Goal: Task Accomplishment & Management: Manage account settings

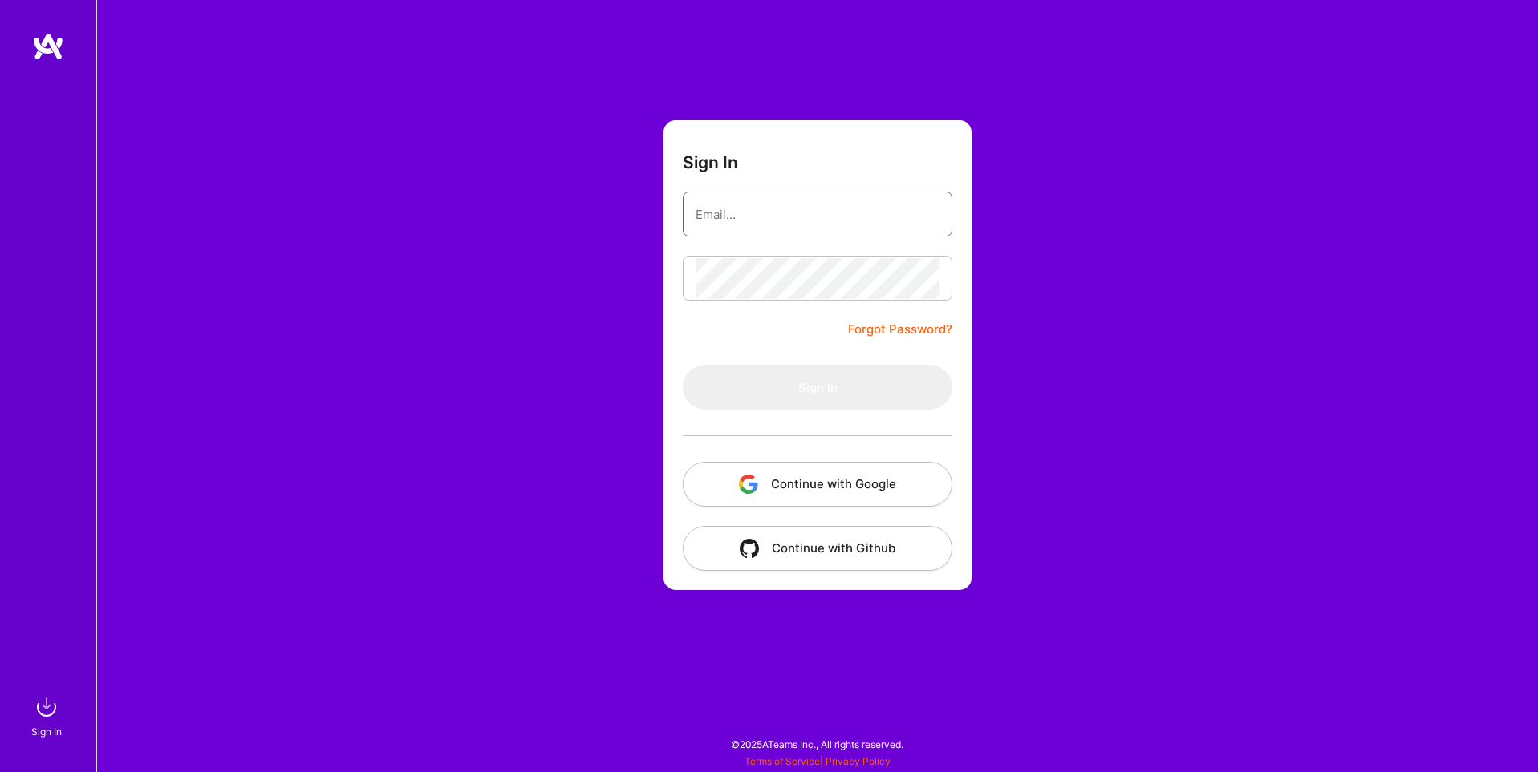
type input "[EMAIL_ADDRESS][DOMAIN_NAME]"
click at [866, 488] on button "Continue with Google" at bounding box center [817, 484] width 269 height 45
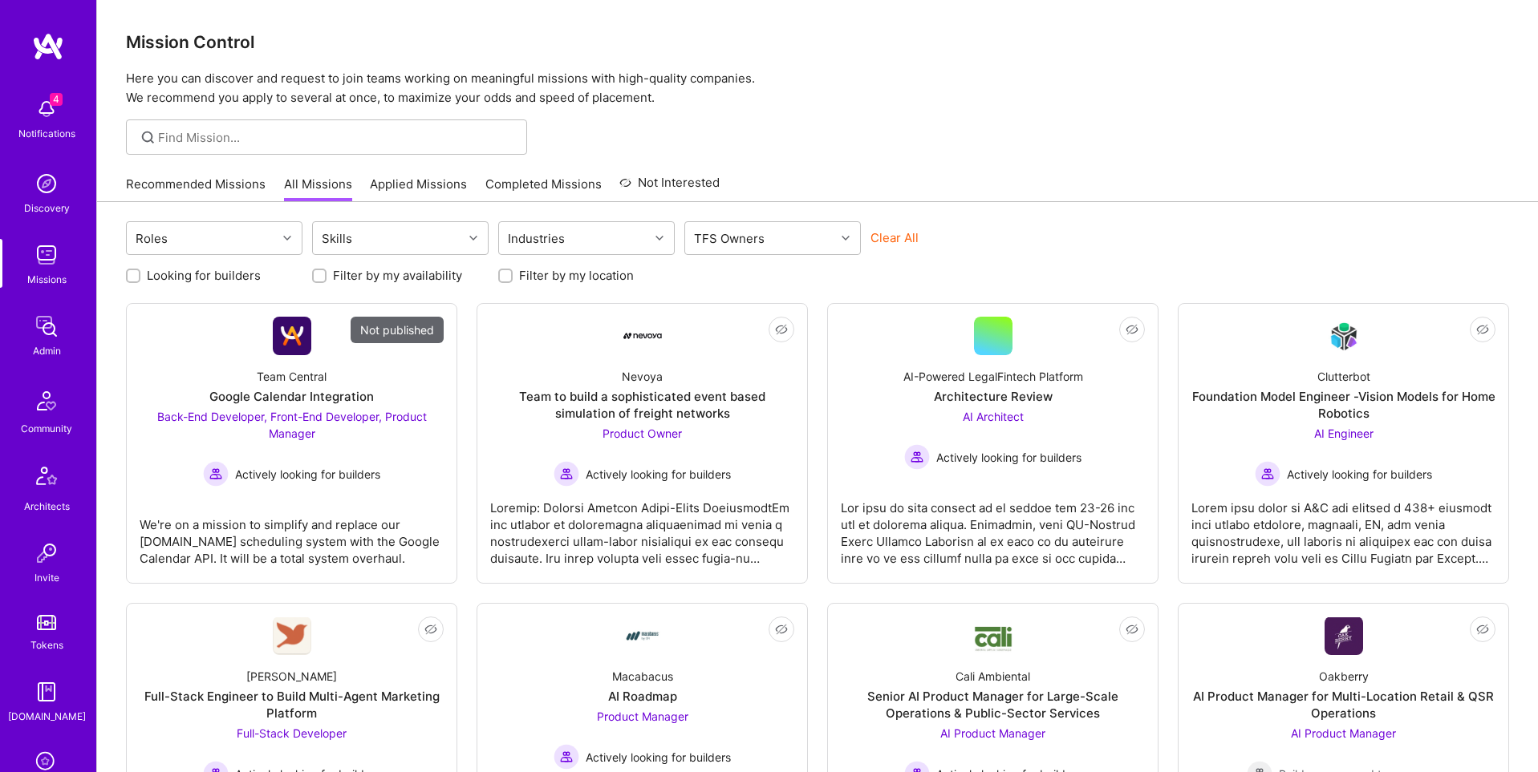
scroll to position [252, 0]
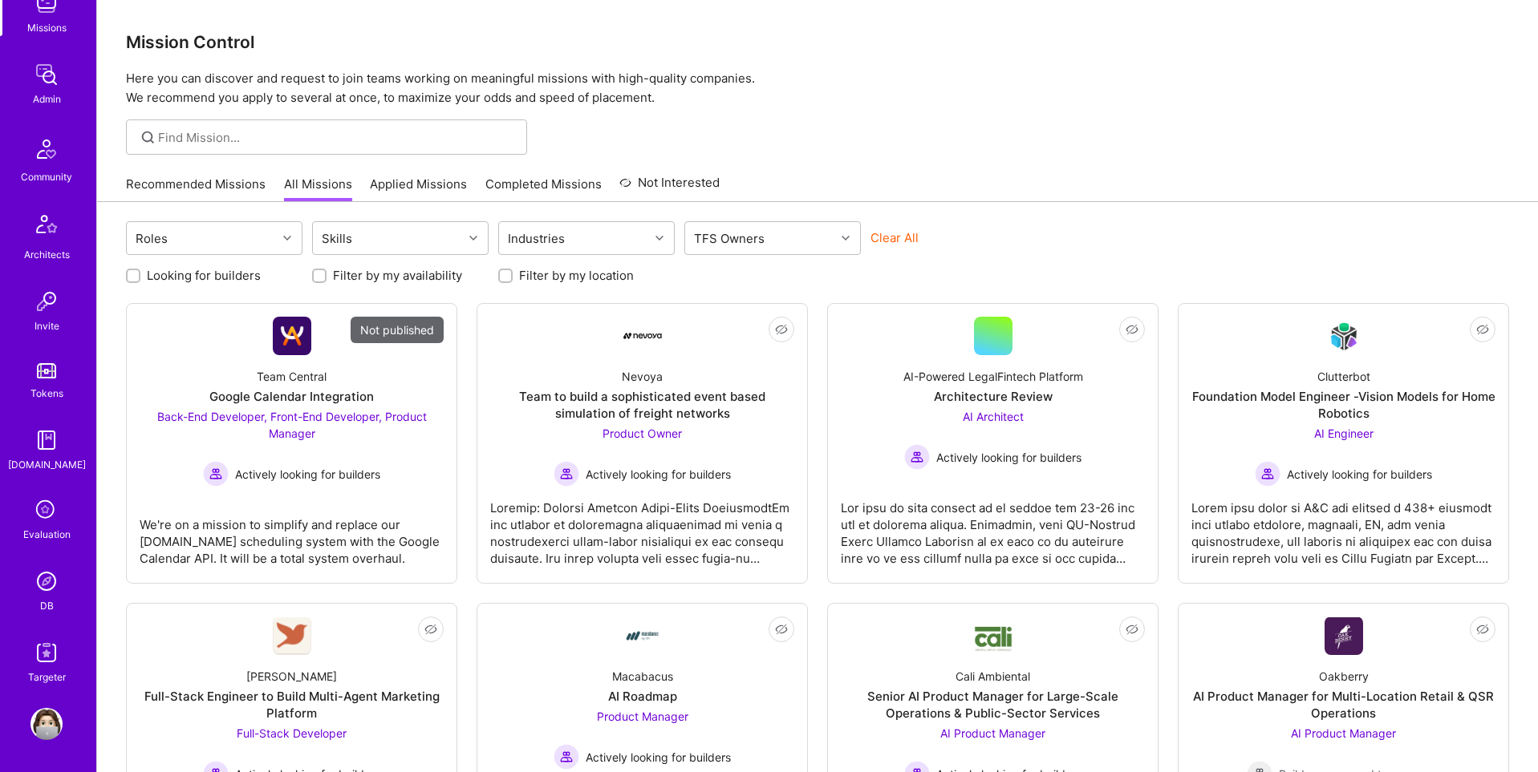
click at [46, 585] on img at bounding box center [46, 581] width 32 height 32
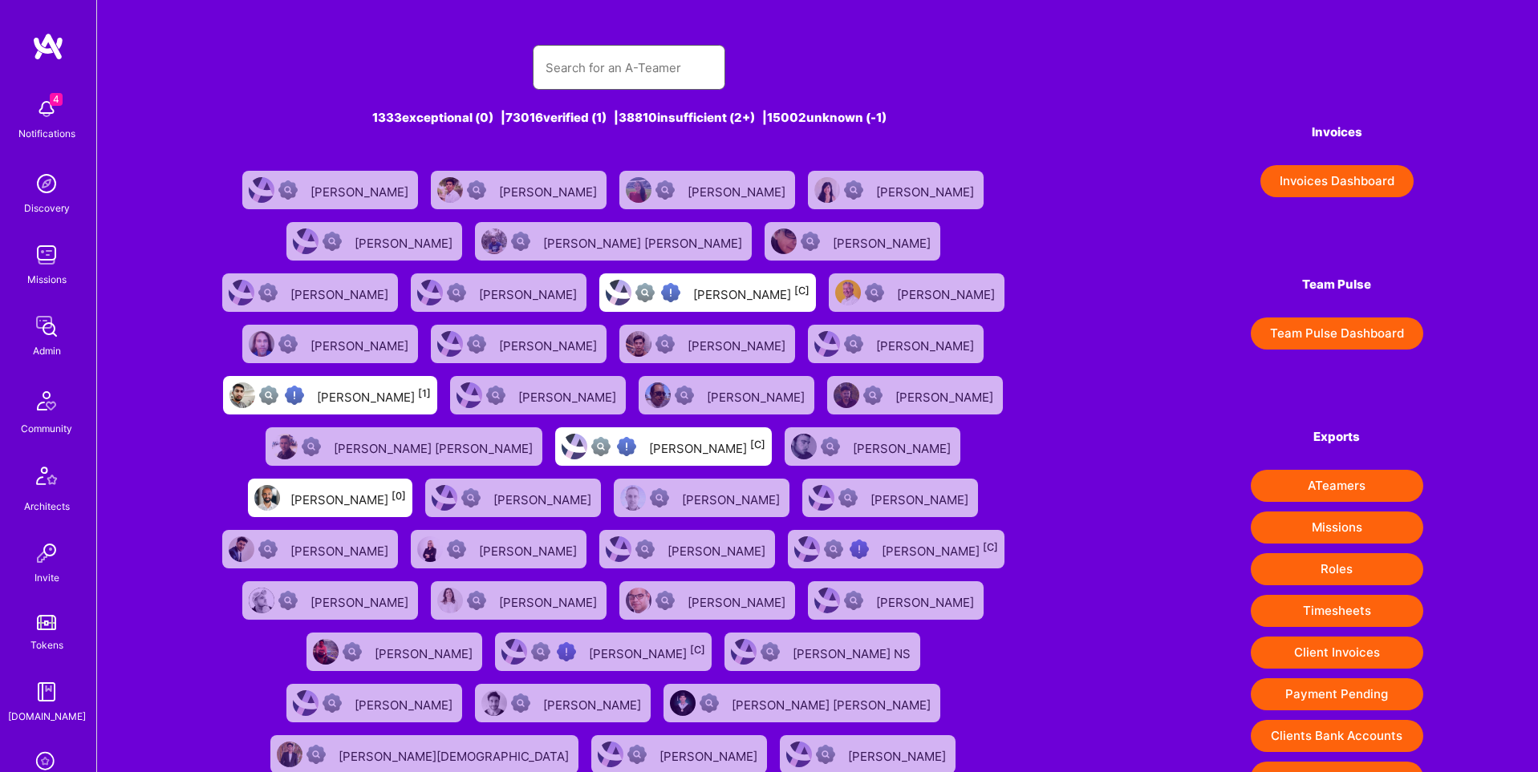
click at [620, 77] on input "text" at bounding box center [628, 67] width 167 height 41
paste input "[EMAIL_ADDRESS][DOMAIN_NAME]"
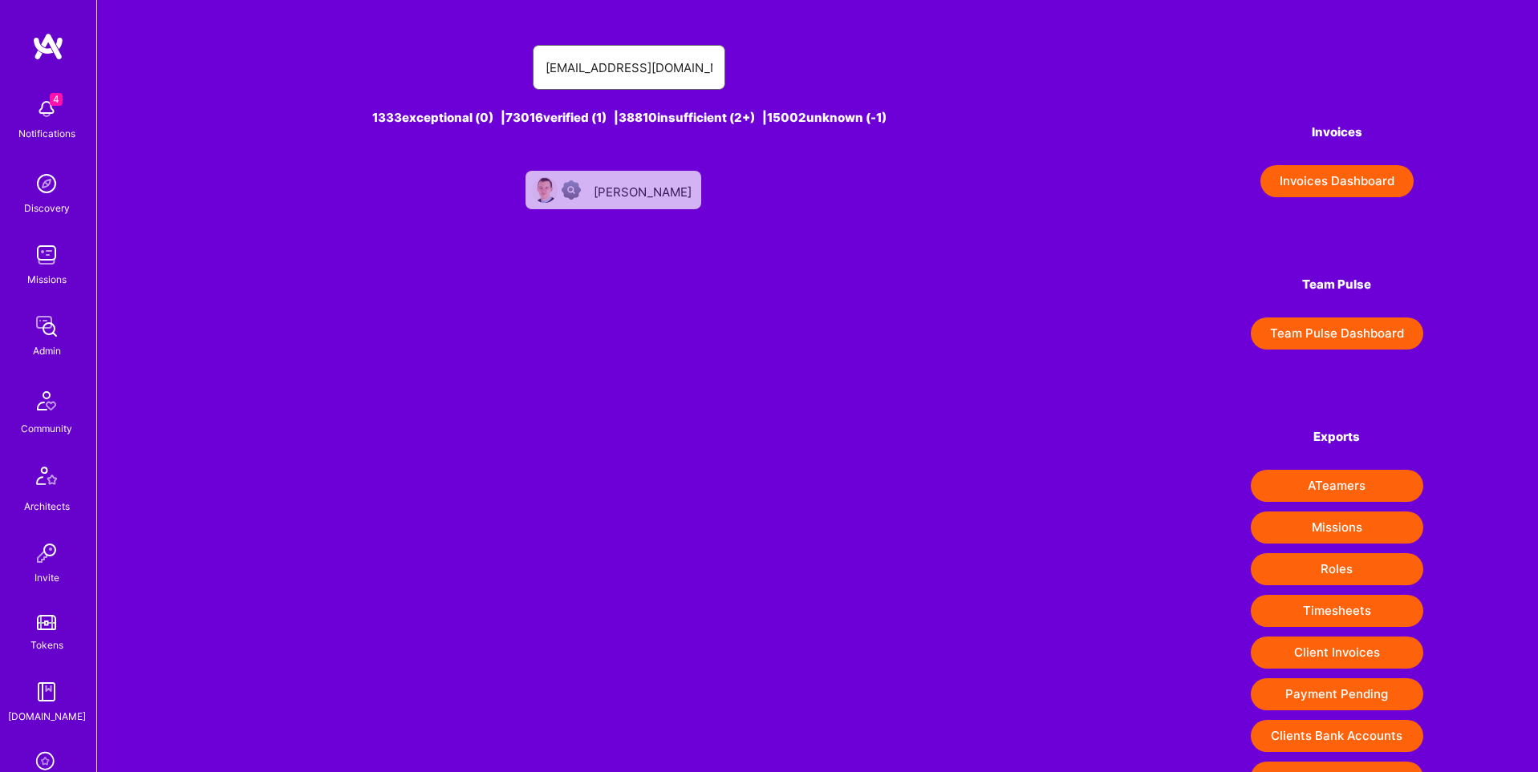
type input "[EMAIL_ADDRESS][DOMAIN_NAME]"
click at [626, 190] on div "[PERSON_NAME]" at bounding box center [644, 190] width 101 height 21
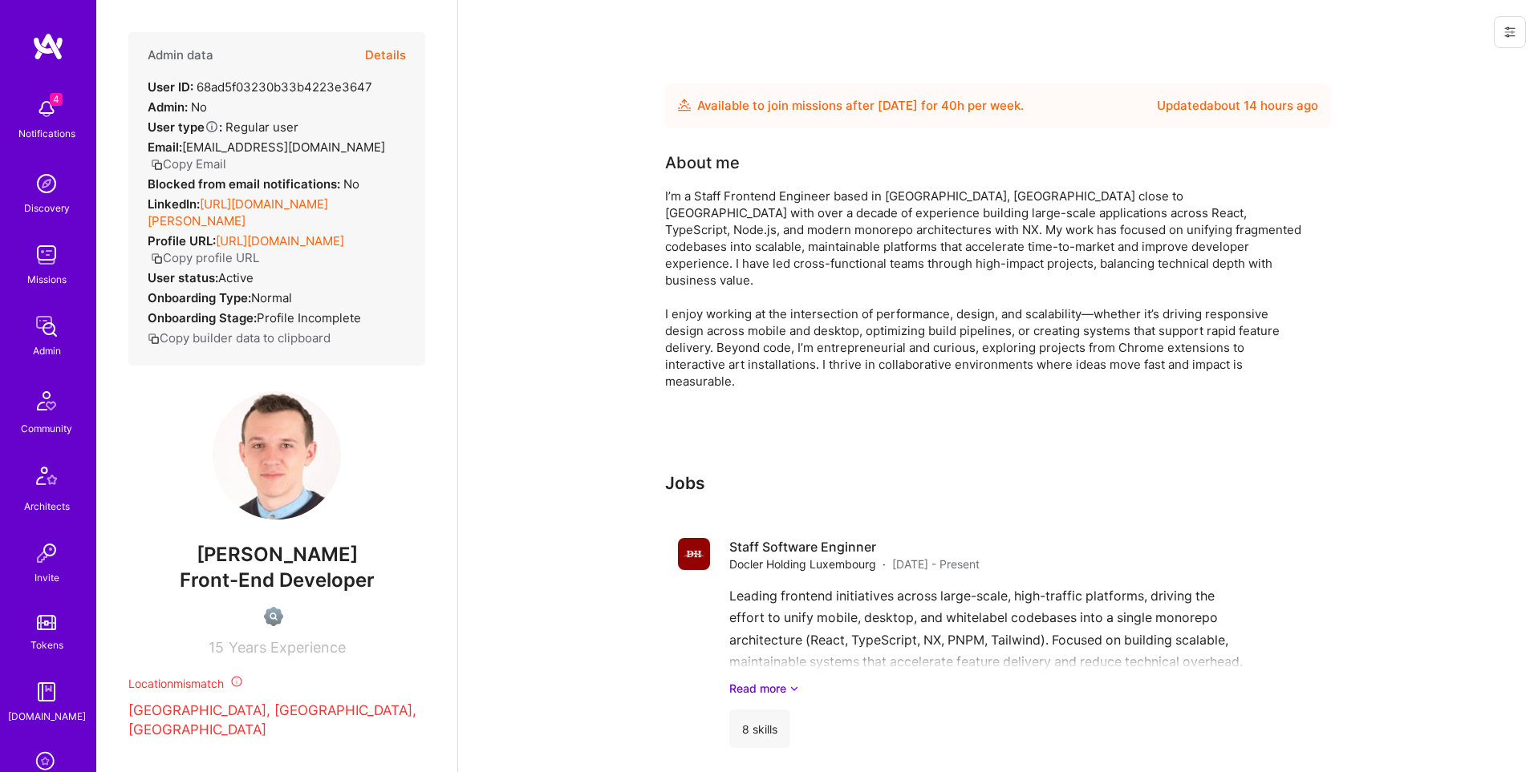
click at [1507, 39] on button at bounding box center [1509, 32] width 32 height 32
click at [1452, 60] on button "Login as [PERSON_NAME]" at bounding box center [1440, 68] width 169 height 41
